Goal: Task Accomplishment & Management: Manage account settings

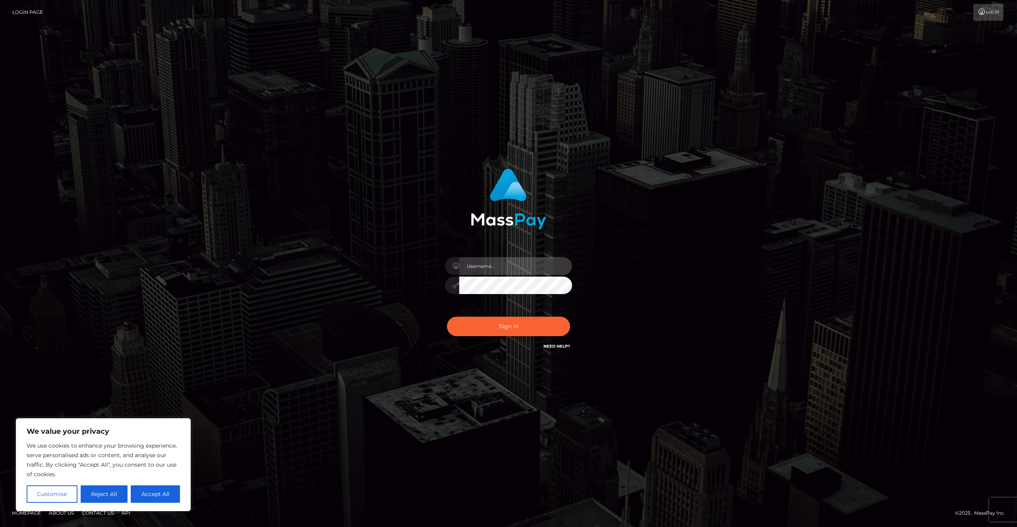
drag, startPoint x: 467, startPoint y: 260, endPoint x: 477, endPoint y: 265, distance: 11.2
click at [468, 260] on input "text" at bounding box center [515, 266] width 113 height 18
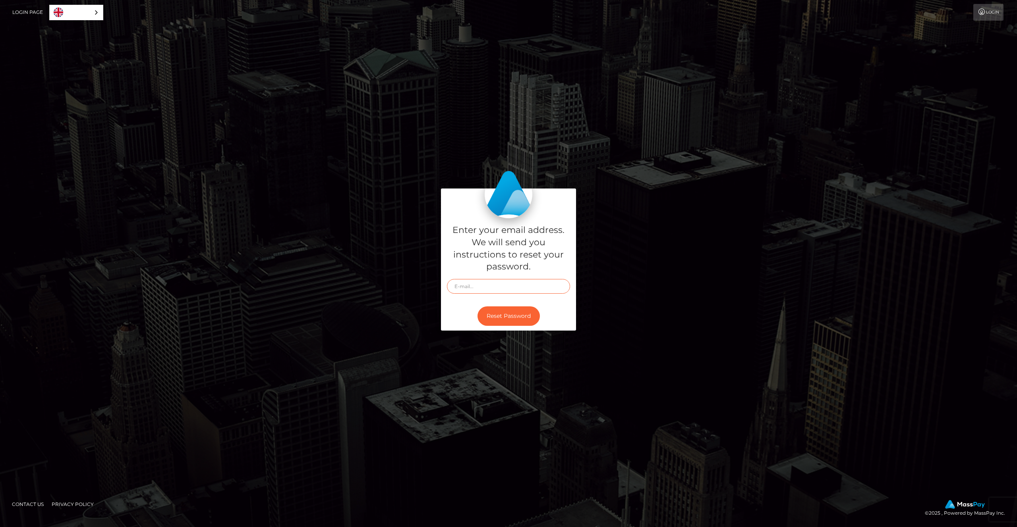
click at [496, 287] on input "text" at bounding box center [508, 286] width 123 height 15
click at [402, 309] on div "Enter your email address. We will send you instructions to reset your password.…" at bounding box center [508, 264] width 453 height 150
click at [474, 297] on div "Enter your email address. We will send you instructions to reset your password." at bounding box center [508, 259] width 135 height 83
click at [476, 287] on input "text" at bounding box center [508, 286] width 123 height 15
type input "derick@chatnexus.com"
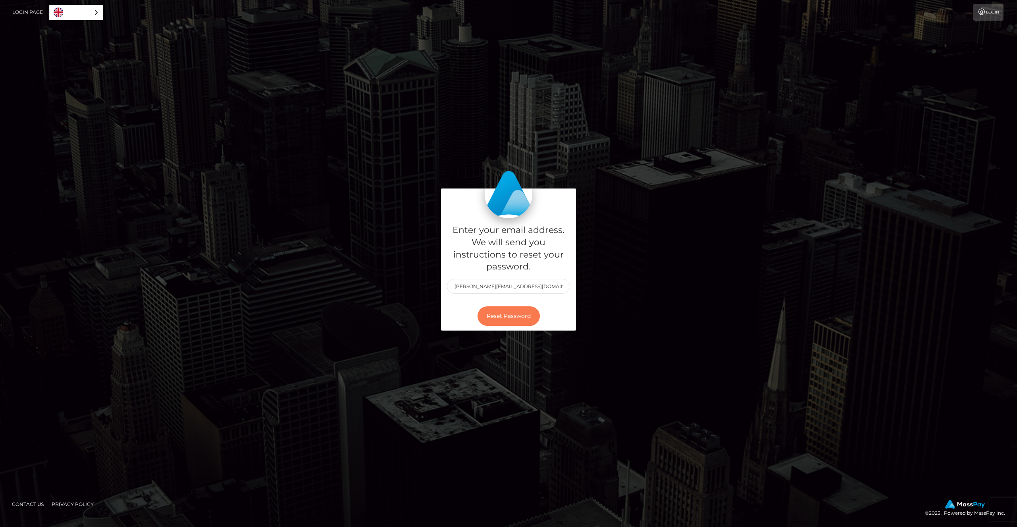
click at [507, 318] on button "Reset Password" at bounding box center [508, 316] width 62 height 19
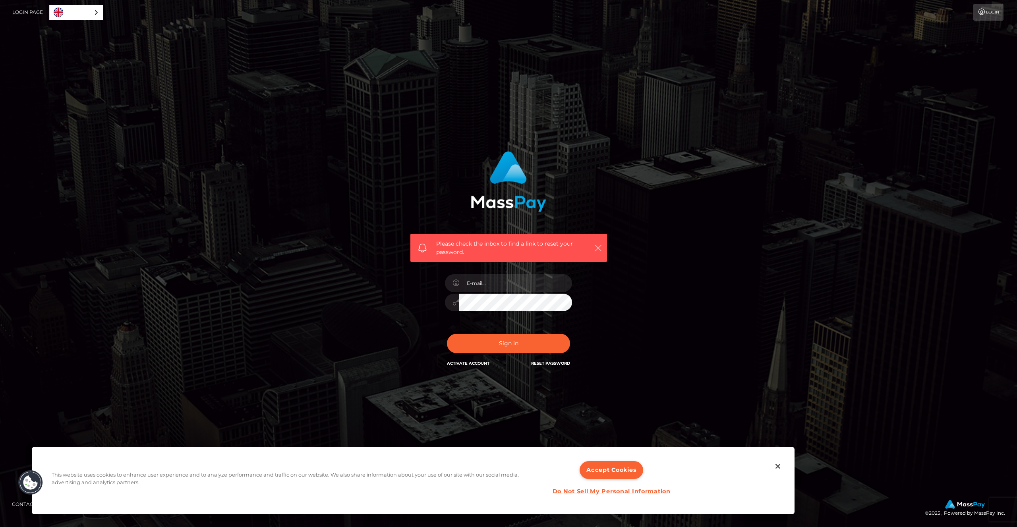
click at [602, 247] on icon "button" at bounding box center [598, 248] width 8 height 8
click at [597, 249] on icon "button" at bounding box center [598, 248] width 8 height 8
click at [602, 248] on button "button" at bounding box center [598, 248] width 10 height 10
click at [522, 272] on div at bounding box center [508, 298] width 139 height 61
click at [519, 280] on input "email" at bounding box center [515, 283] width 113 height 18
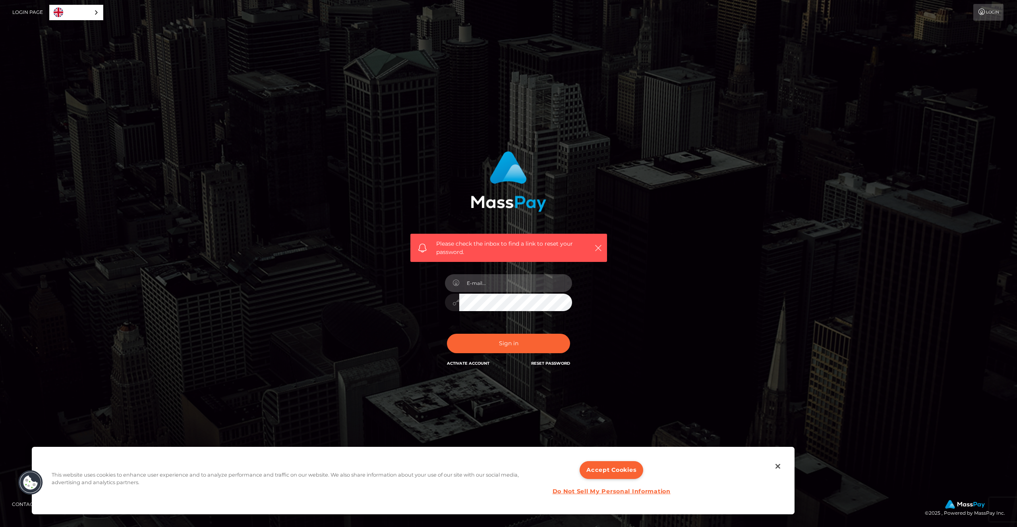
type input "[PERSON_NAME]"
click at [447, 334] on button "Sign in" at bounding box center [508, 343] width 123 height 19
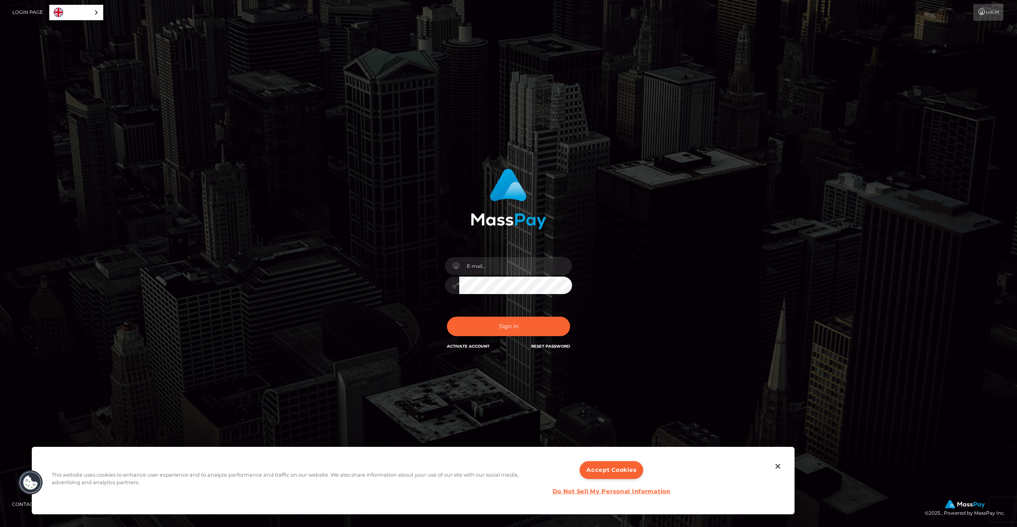
click at [529, 257] on div at bounding box center [508, 281] width 139 height 61
click at [527, 264] on input "email" at bounding box center [515, 266] width 113 height 18
type input "derick@chatnexus.com"
click at [483, 318] on button "Sign in" at bounding box center [508, 326] width 123 height 19
